Goal: Information Seeking & Learning: Learn about a topic

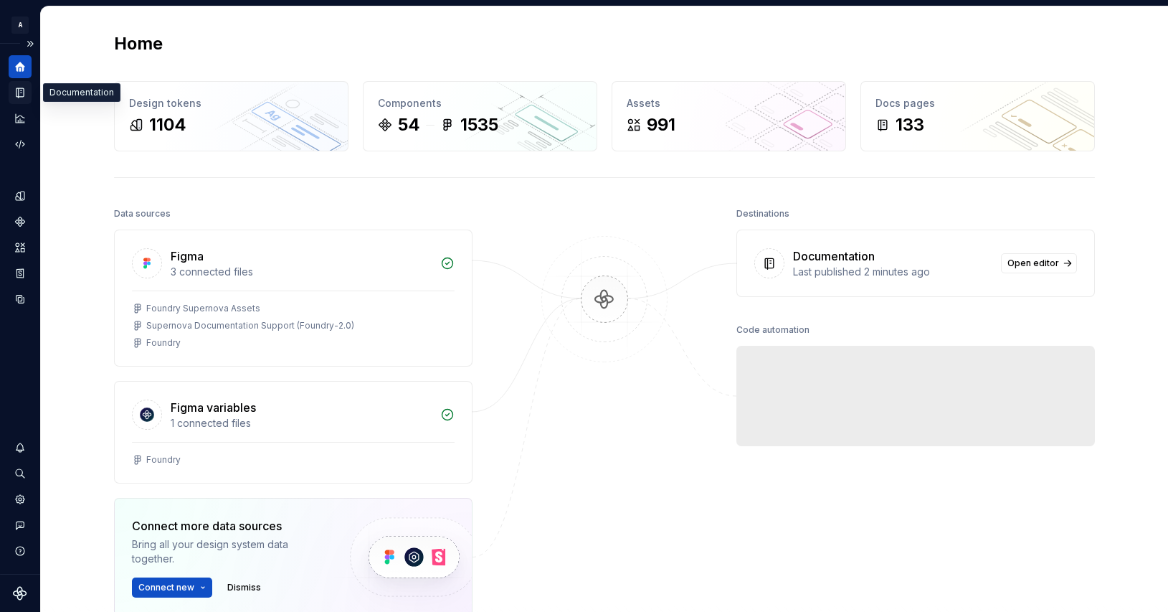
click at [26, 94] on icon "Documentation" at bounding box center [20, 92] width 13 height 13
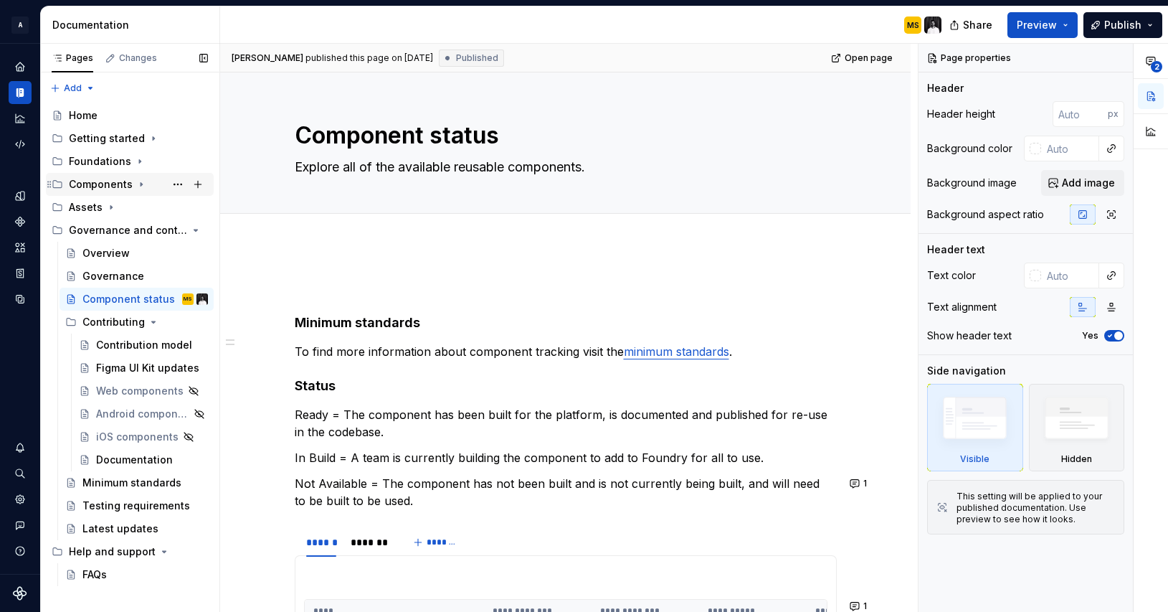
click at [122, 184] on div "Components" at bounding box center [101, 184] width 64 height 14
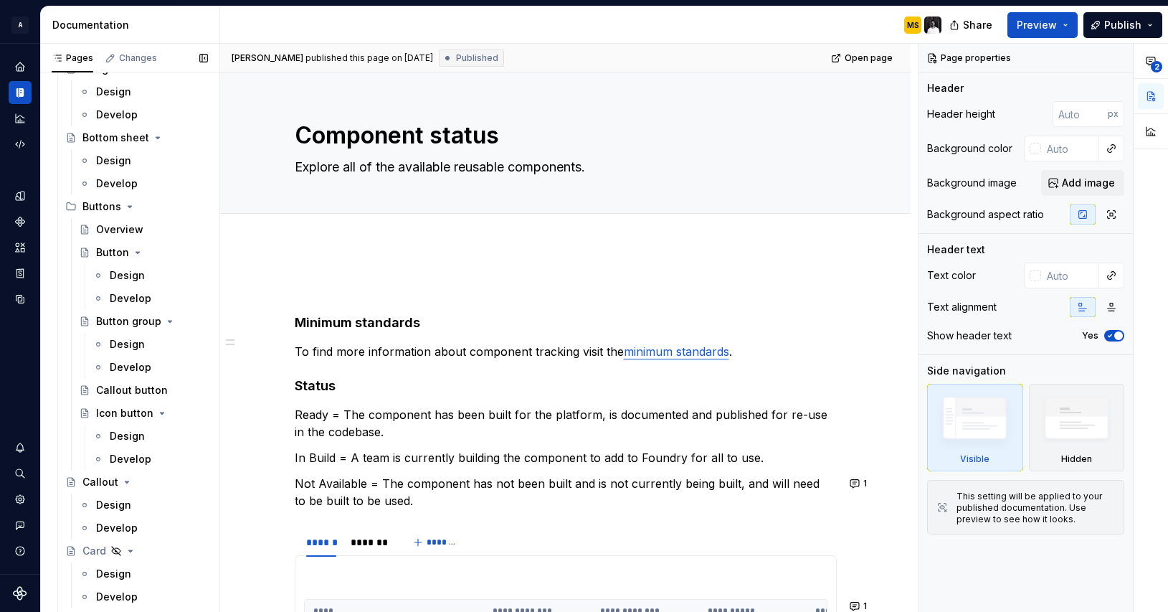
scroll to position [586, 0]
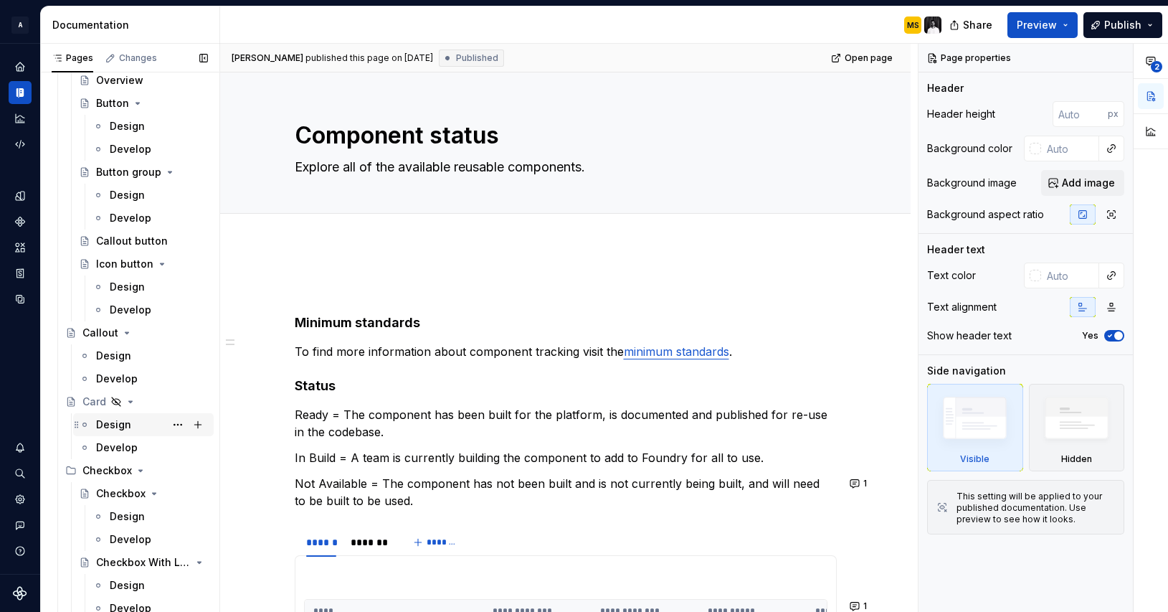
click at [127, 422] on div "Design" at bounding box center [113, 424] width 35 height 14
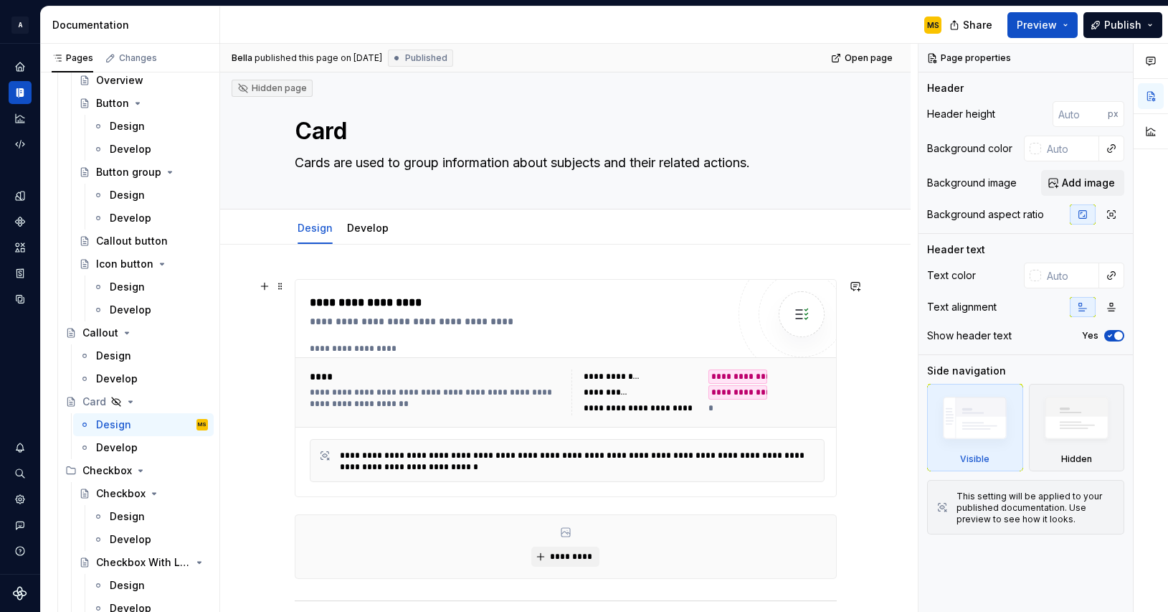
scroll to position [62, 0]
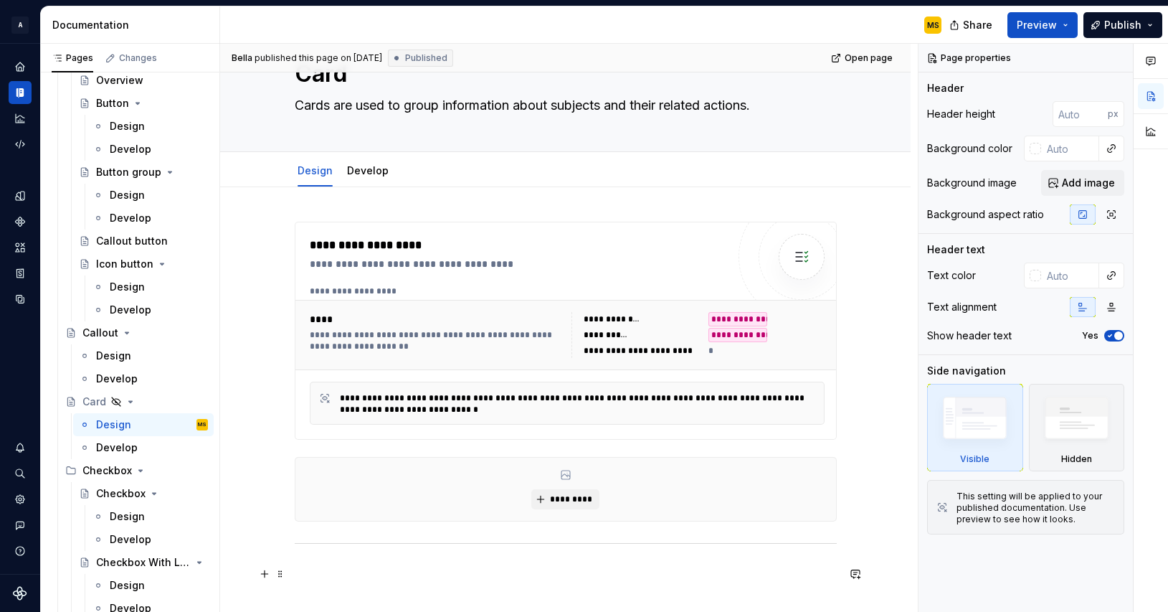
type textarea "*"
